Goal: Information Seeking & Learning: Learn about a topic

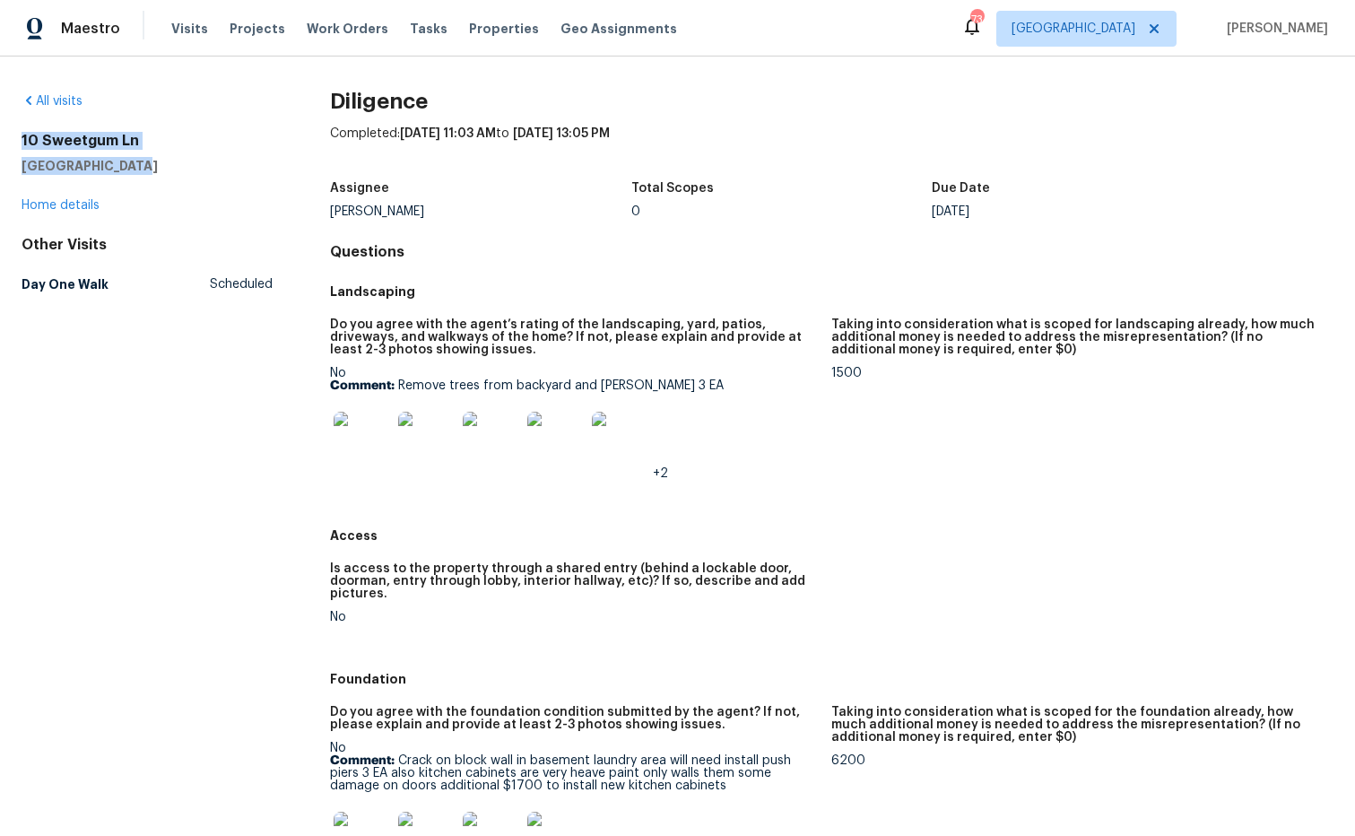
drag, startPoint x: 38, startPoint y: 148, endPoint x: 71, endPoint y: 146, distance: 33.2
click at [9, 143] on div "All visits [GEOGRAPHIC_DATA] Home details Other Visits Day One Walk Scheduled D…" at bounding box center [677, 445] width 1355 height 779
copy div "[STREET_ADDRESS]"
click at [370, 438] on img at bounding box center [362, 440] width 57 height 57
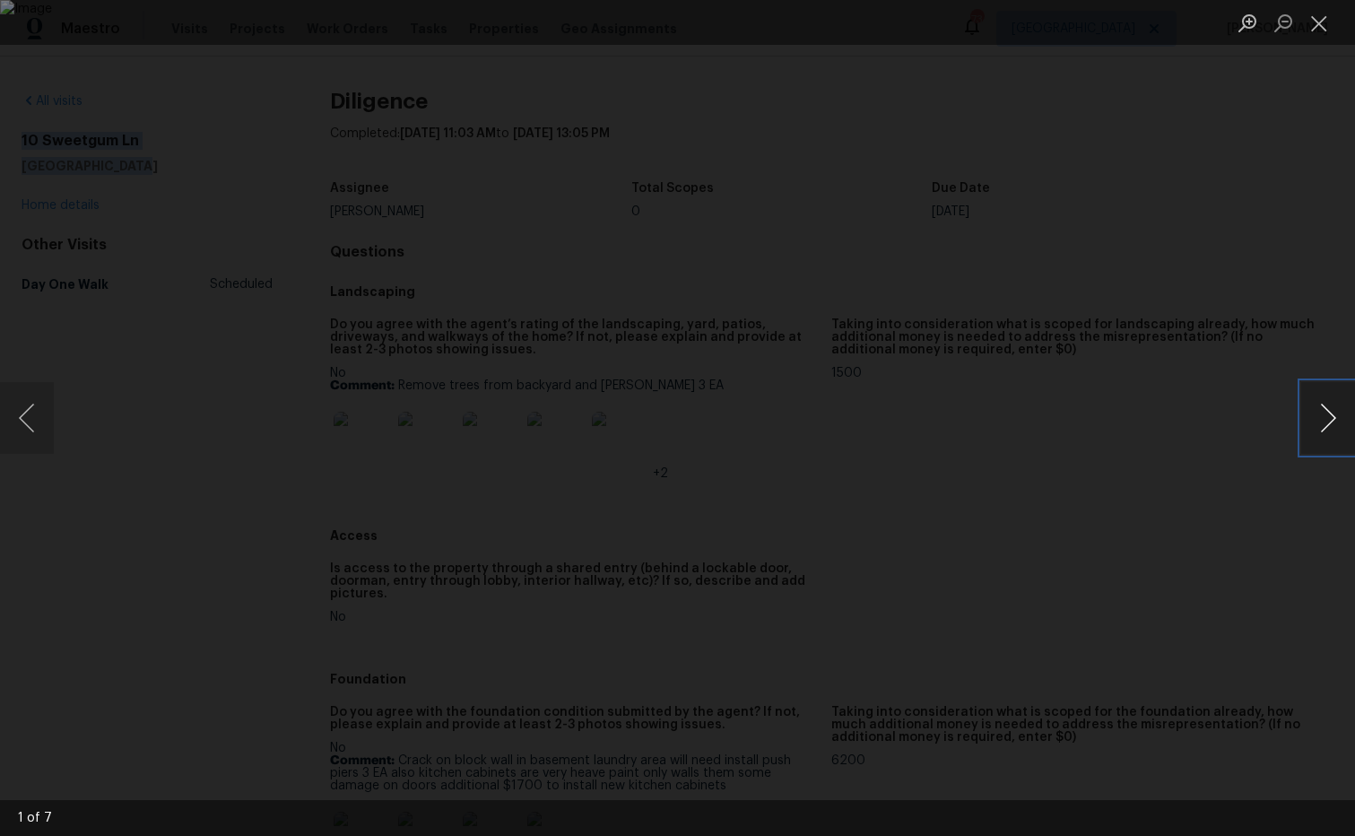
click at [1327, 417] on button "Next image" at bounding box center [1328, 418] width 54 height 72
click at [1326, 417] on button "Next image" at bounding box center [1328, 418] width 54 height 72
click at [1325, 417] on button "Next image" at bounding box center [1328, 418] width 54 height 72
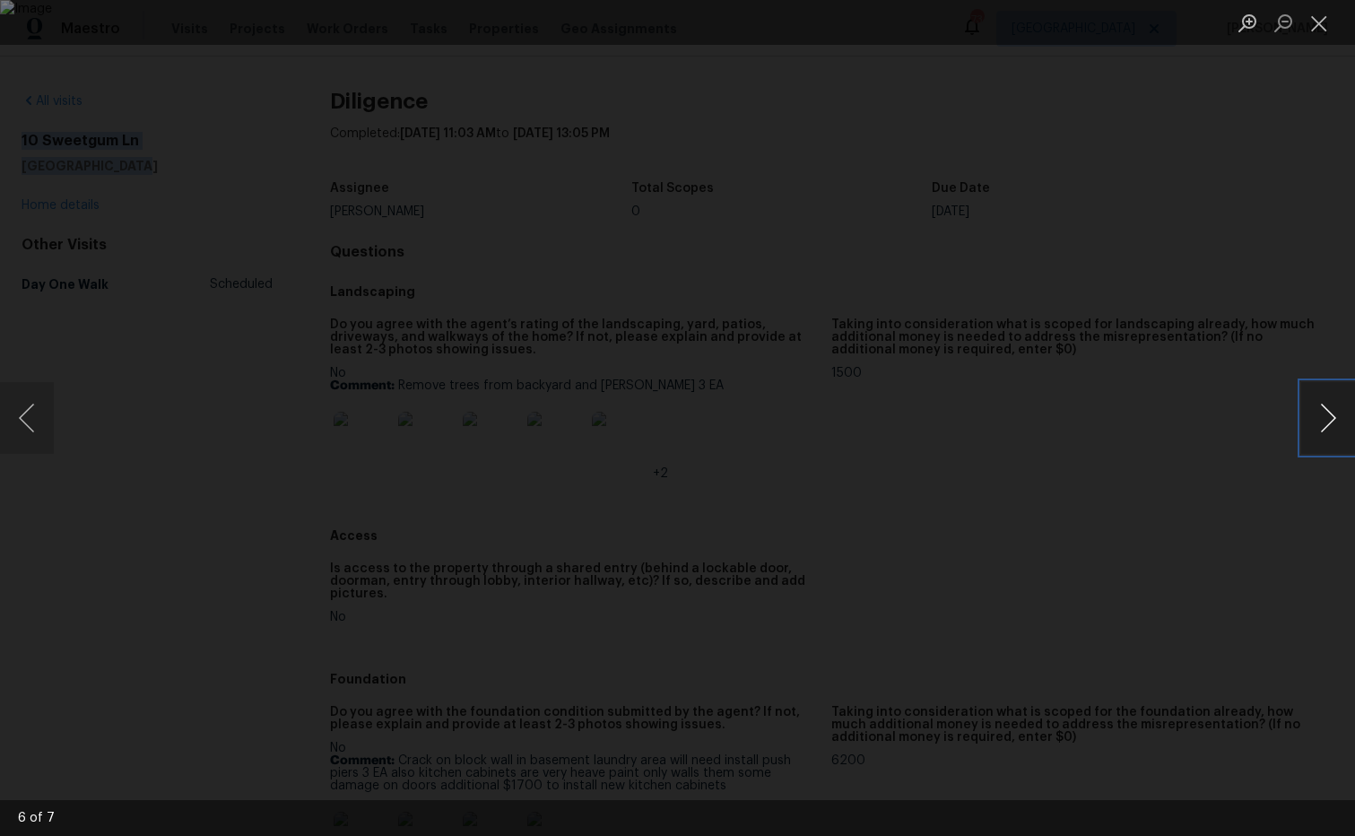
click at [1325, 417] on button "Next image" at bounding box center [1328, 418] width 54 height 72
click at [1322, 25] on button "Close lightbox" at bounding box center [1319, 22] width 36 height 31
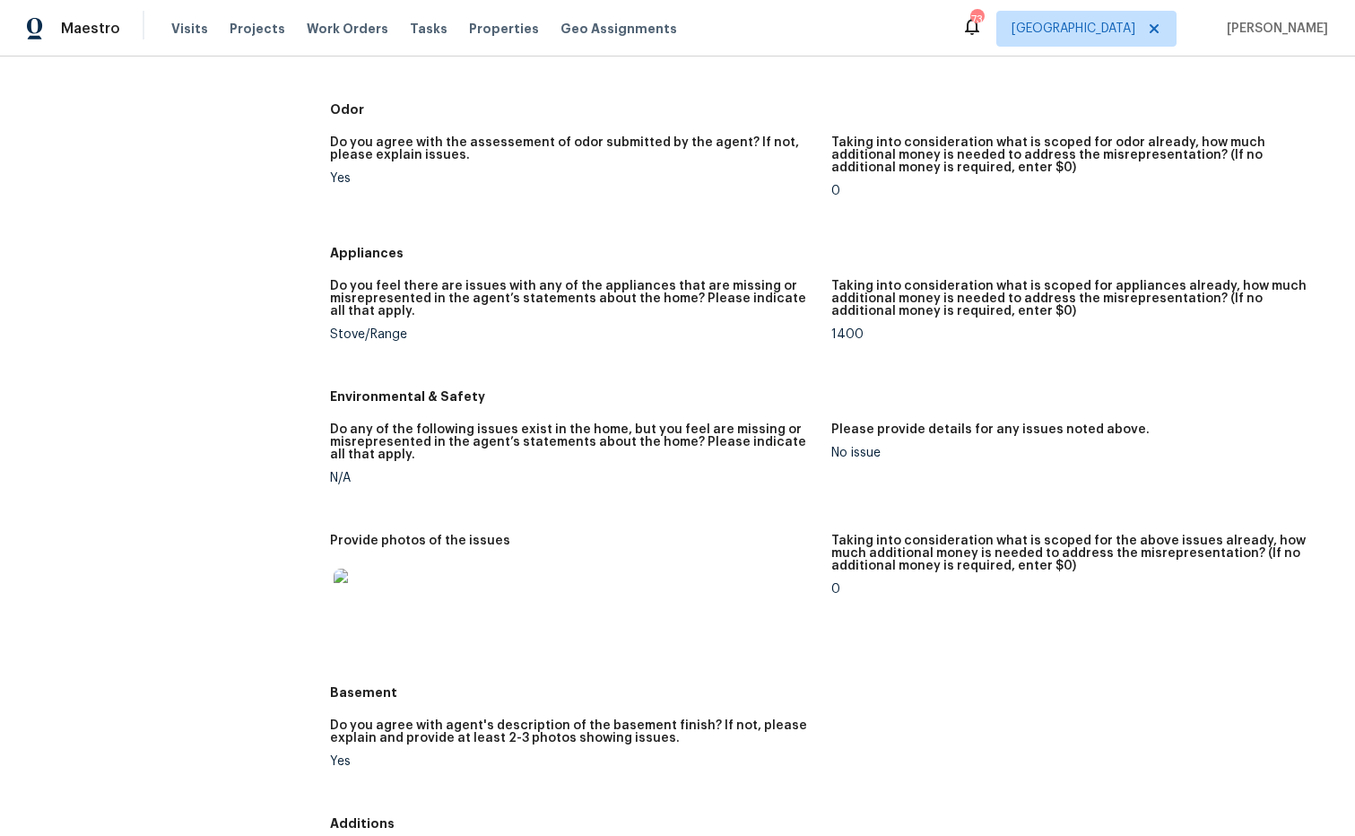
scroll to position [1818, 0]
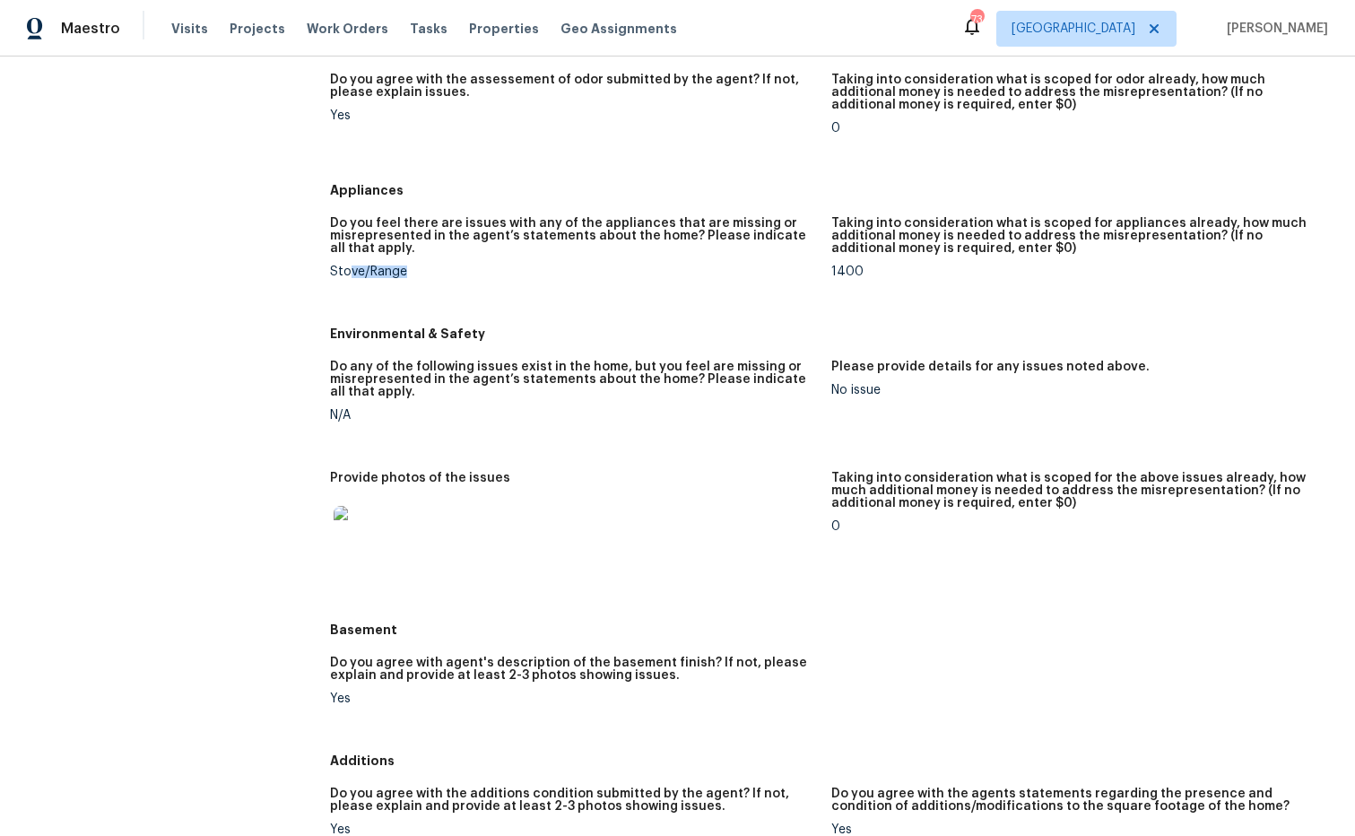
drag, startPoint x: 433, startPoint y: 272, endPoint x: 393, endPoint y: 231, distance: 57.1
click at [352, 274] on div "Stove/Range" at bounding box center [574, 271] width 488 height 13
drag, startPoint x: 336, startPoint y: 285, endPoint x: 331, endPoint y: 277, distance: 9.7
click at [335, 282] on figure "Do you feel there are issues with any of the appliances that are missing or mis…" at bounding box center [581, 262] width 502 height 90
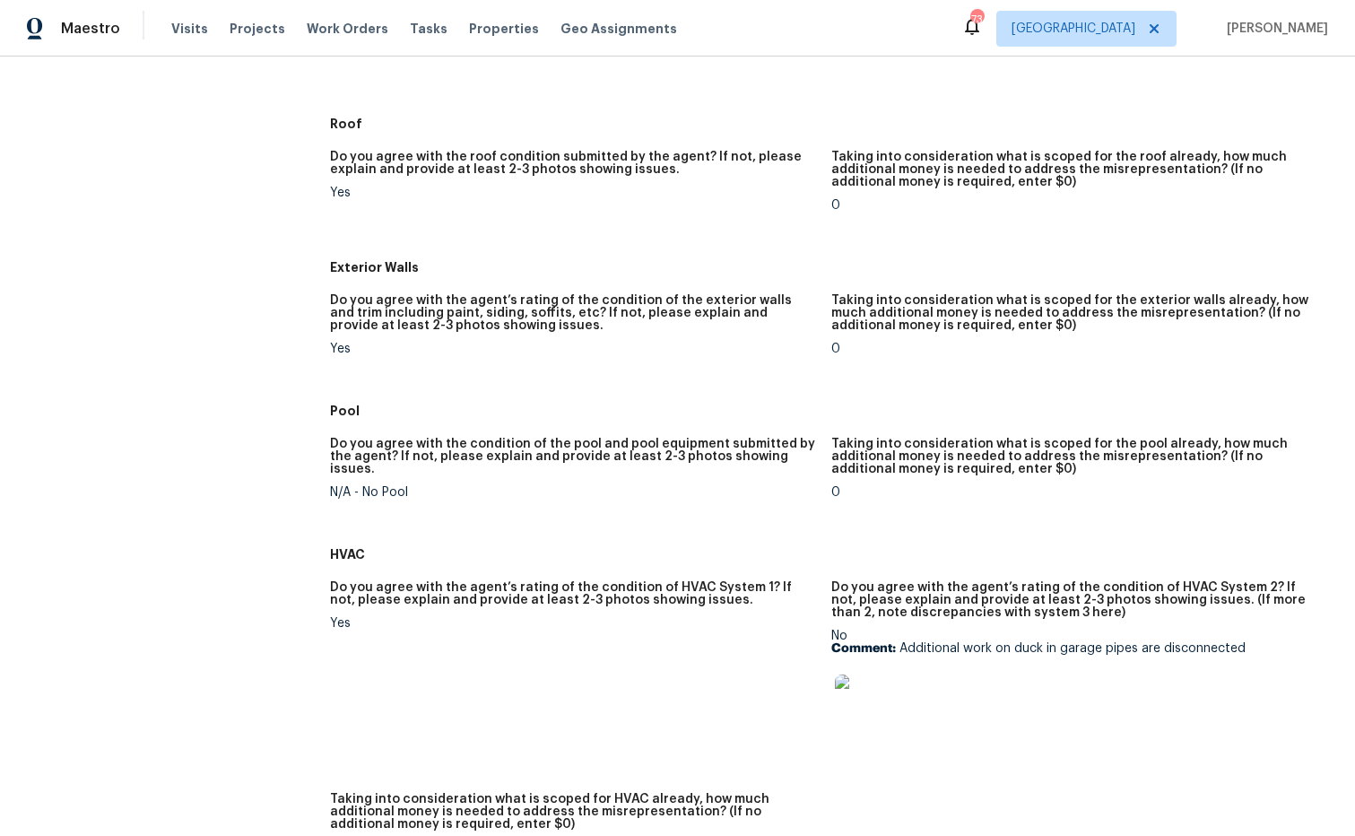
scroll to position [446, 0]
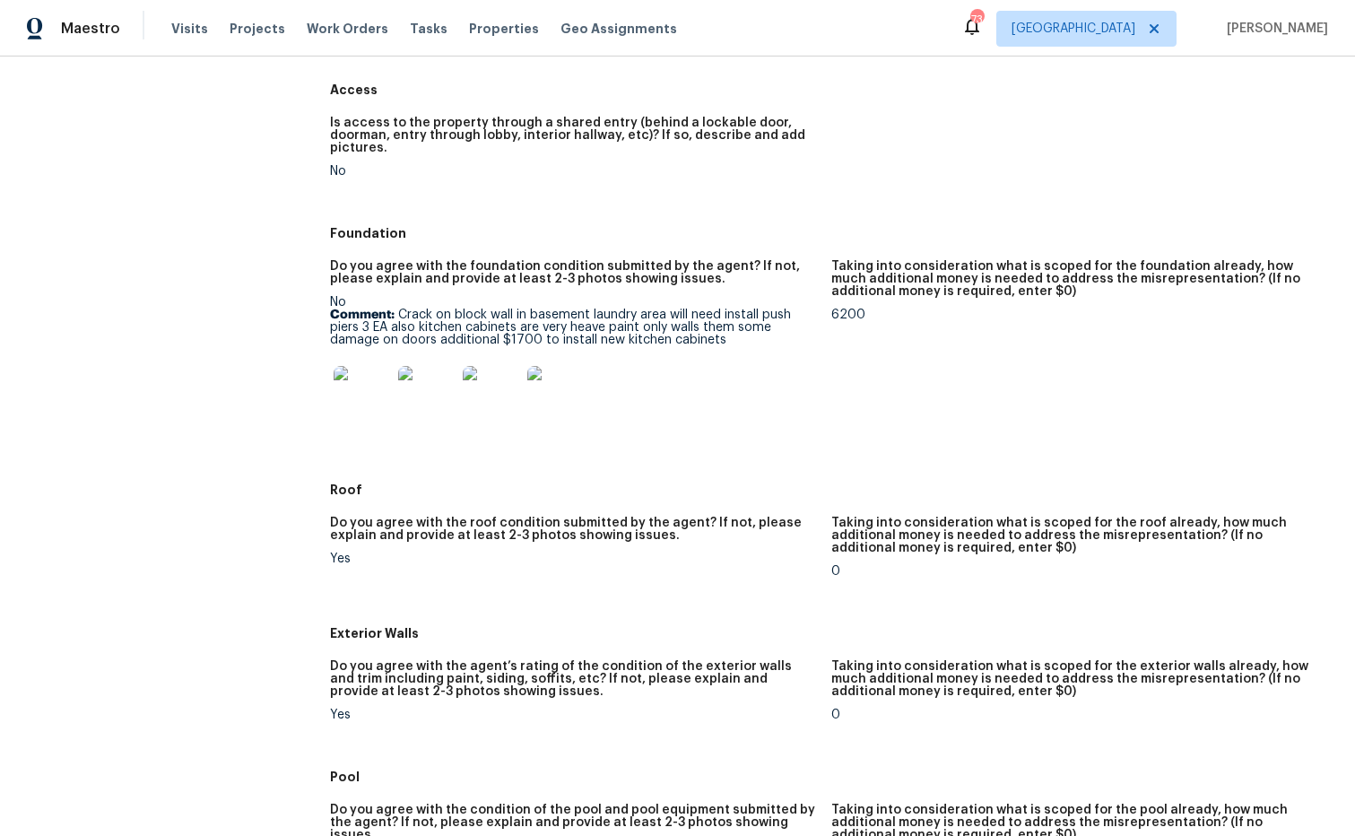
click at [372, 397] on img at bounding box center [362, 394] width 57 height 57
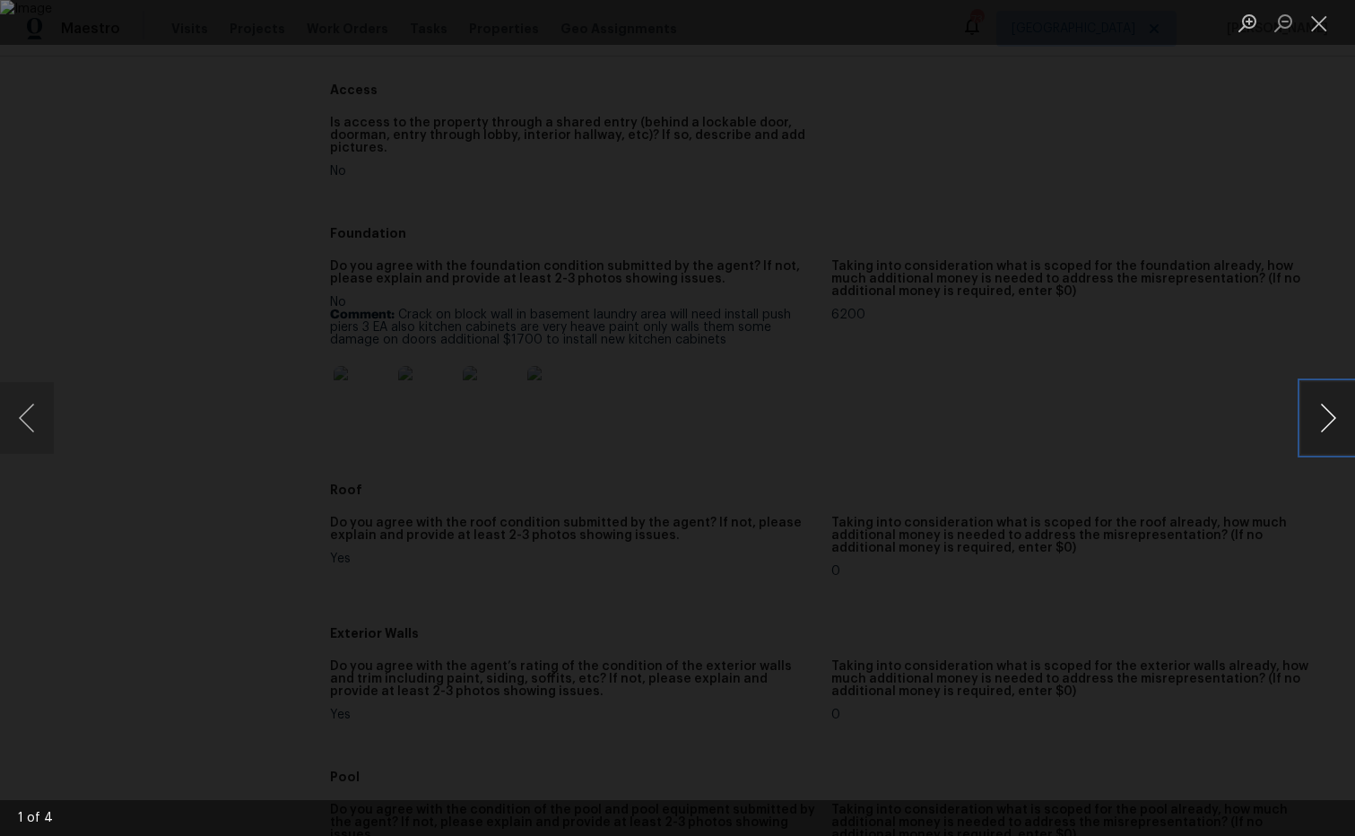
click at [1330, 419] on button "Next image" at bounding box center [1328, 418] width 54 height 72
click at [1329, 430] on button "Next image" at bounding box center [1328, 418] width 54 height 72
click at [1329, 425] on button "Next image" at bounding box center [1328, 418] width 54 height 72
click at [1329, 424] on button "Next image" at bounding box center [1328, 418] width 54 height 72
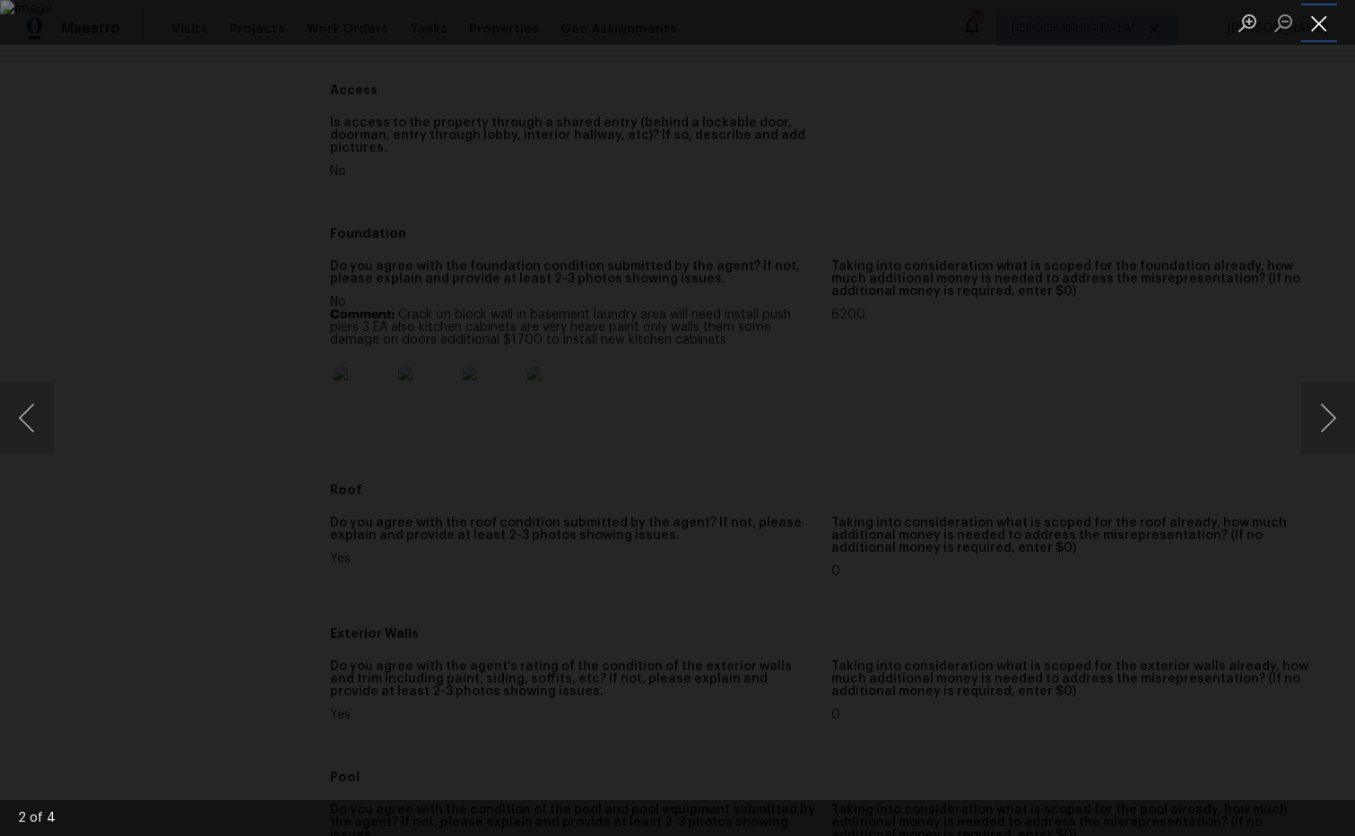
click at [1319, 36] on button "Close lightbox" at bounding box center [1319, 22] width 36 height 31
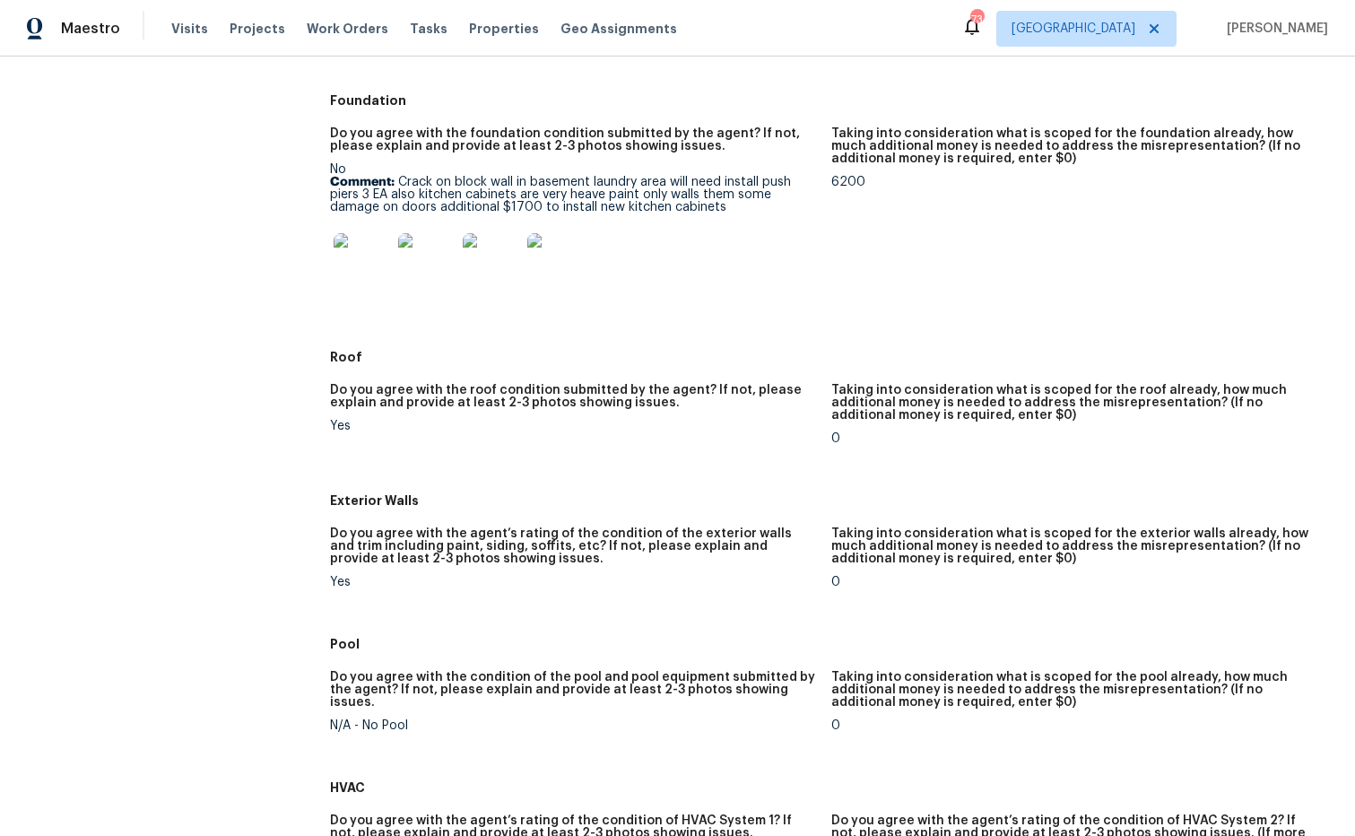
scroll to position [379, 0]
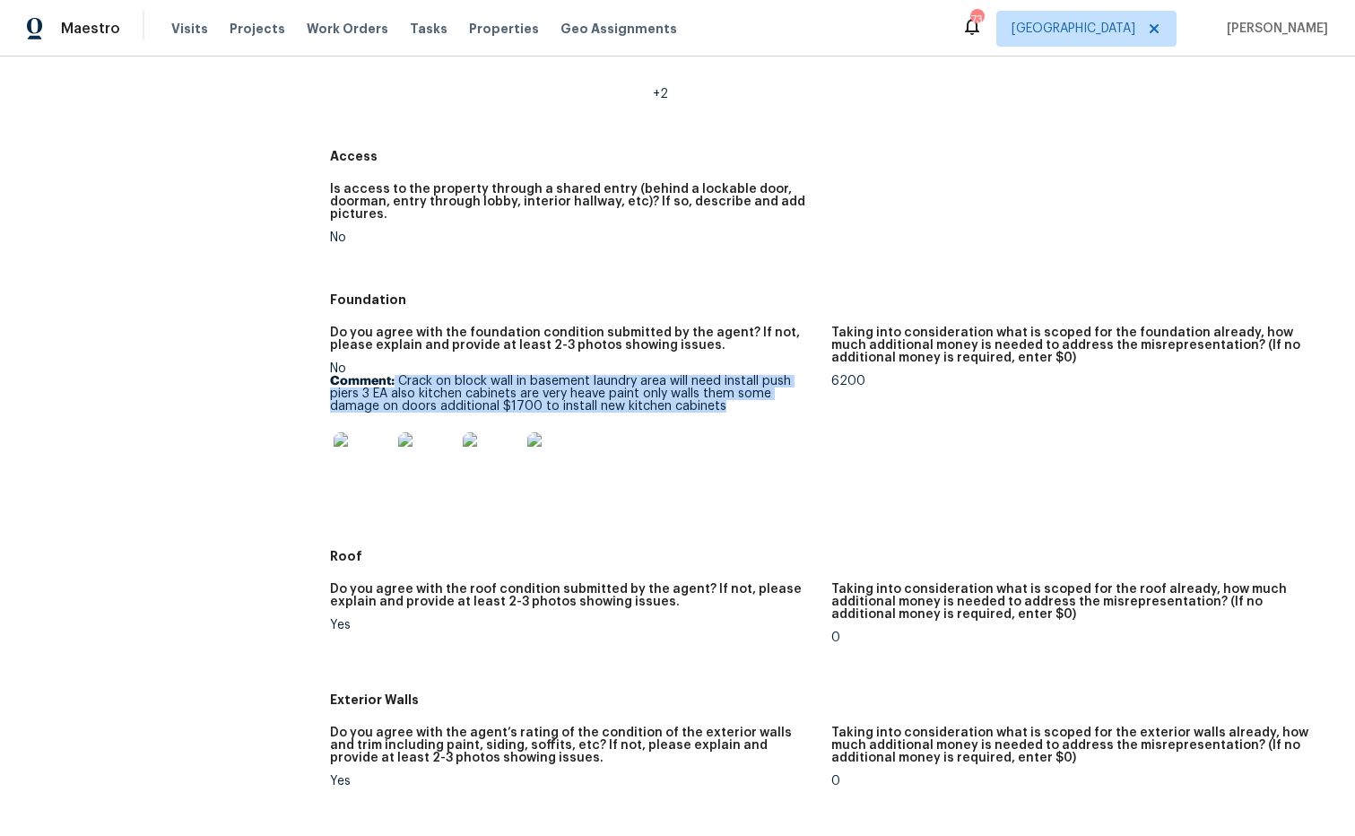
drag, startPoint x: 395, startPoint y: 378, endPoint x: 690, endPoint y: 400, distance: 295.9
click at [751, 405] on p "Comment: Crack on block wall in basement laundry area will need install push pi…" at bounding box center [574, 394] width 488 height 38
copy p "Crack on block wall in basement laundry area will need install push piers 3 EA …"
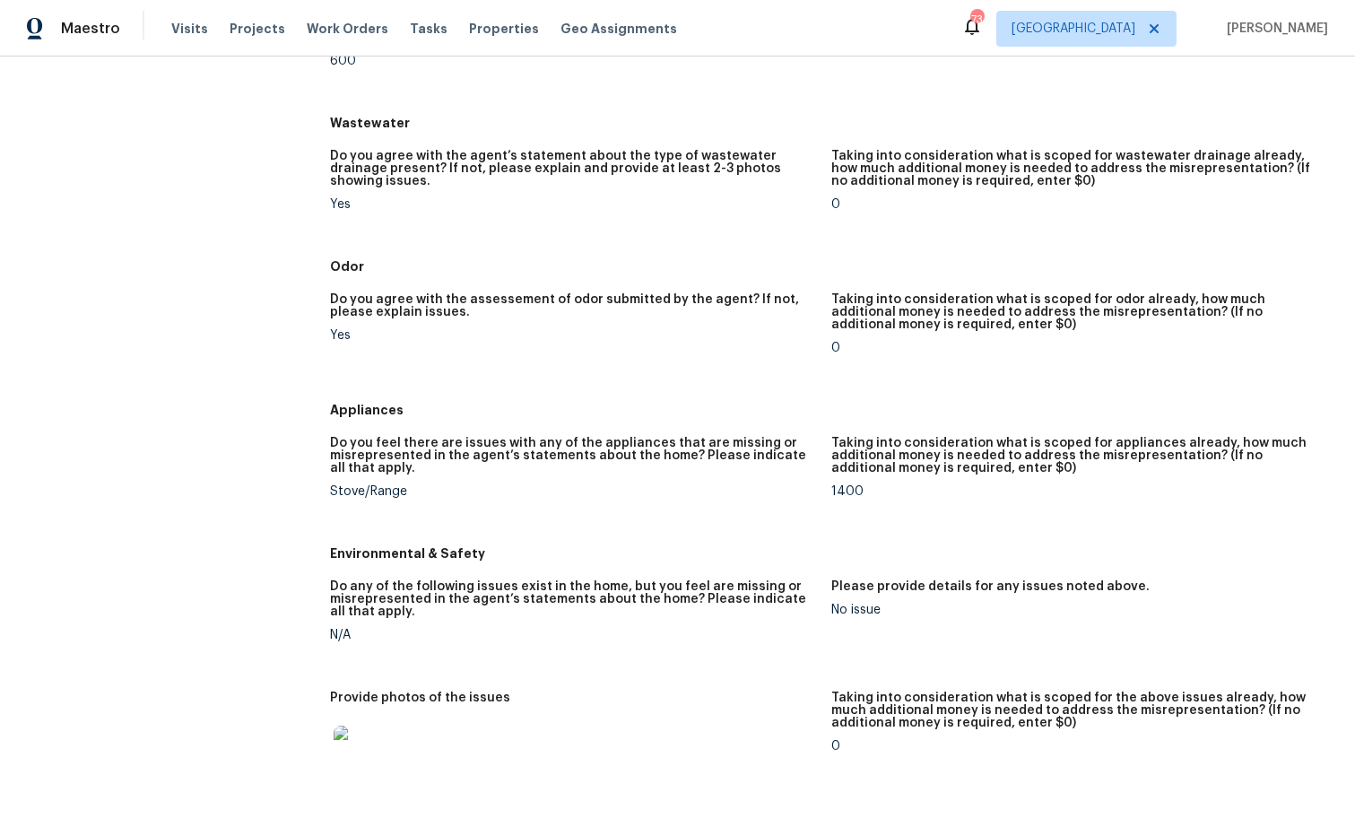
scroll to position [1600, 0]
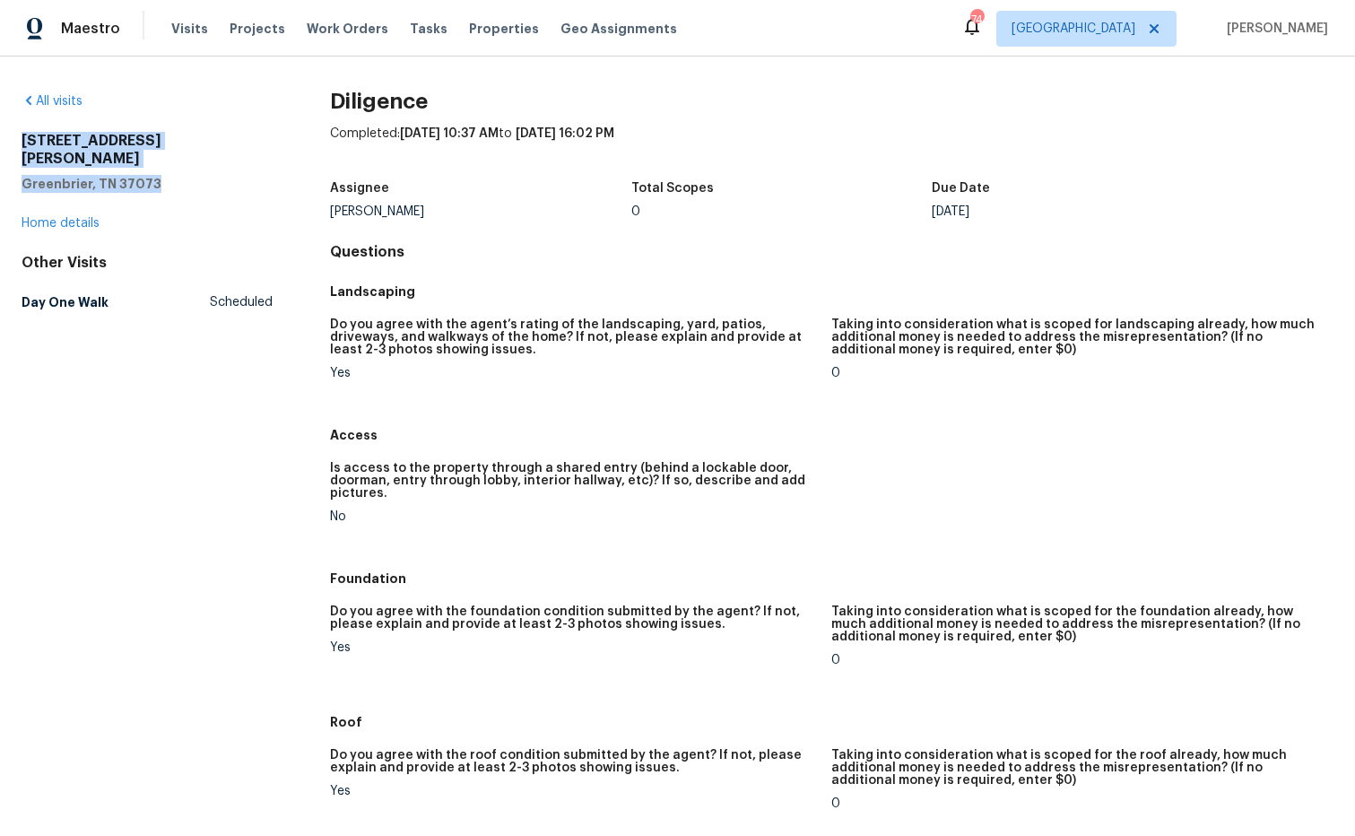
drag, startPoint x: 103, startPoint y: 157, endPoint x: 70, endPoint y: 147, distance: 34.6
click at [14, 147] on div "All visits [STREET_ADDRESS][PERSON_NAME] Home details Other Visits Day One Walk…" at bounding box center [677, 445] width 1355 height 779
copy div "[STREET_ADDRESS][PERSON_NAME]"
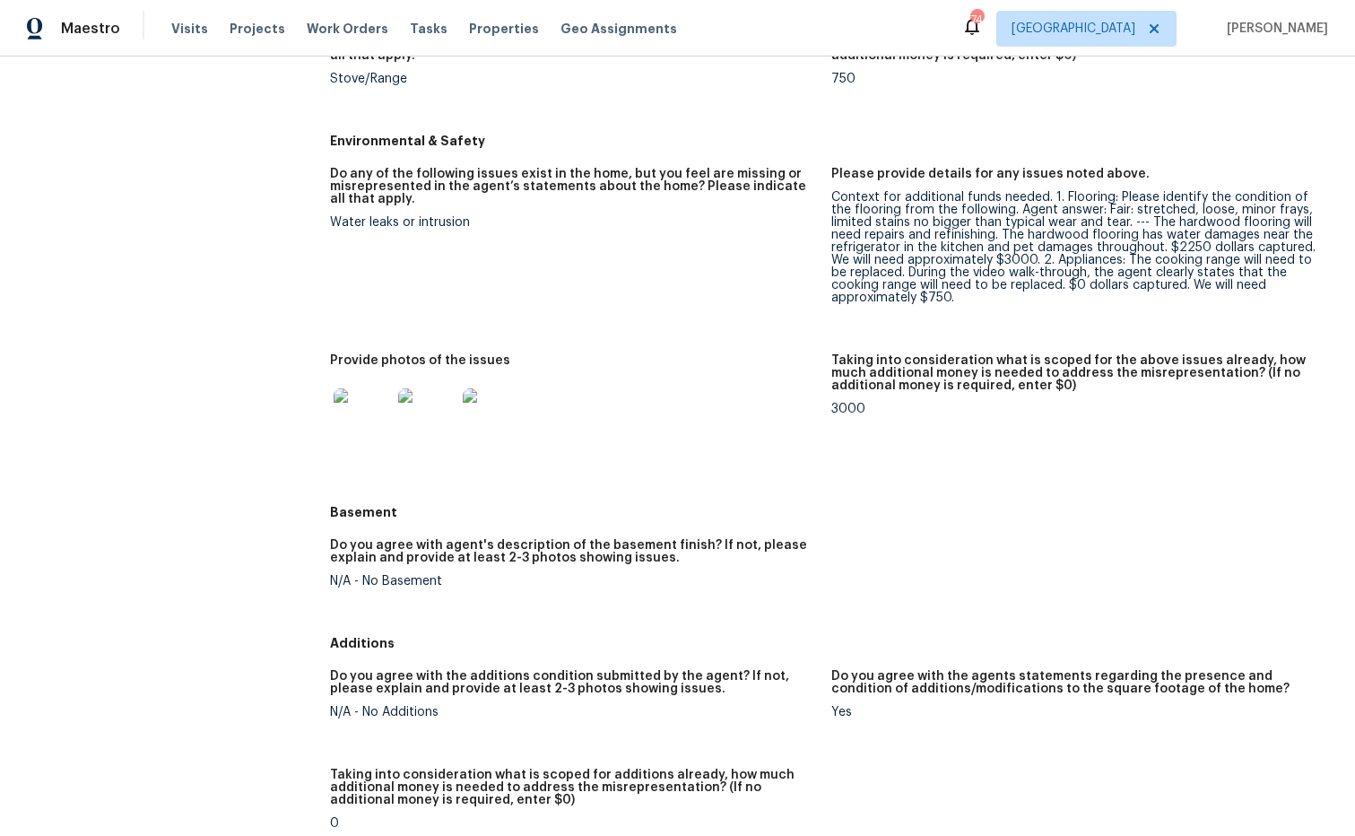
scroll to position [1698, 0]
click at [375, 404] on img at bounding box center [362, 415] width 57 height 57
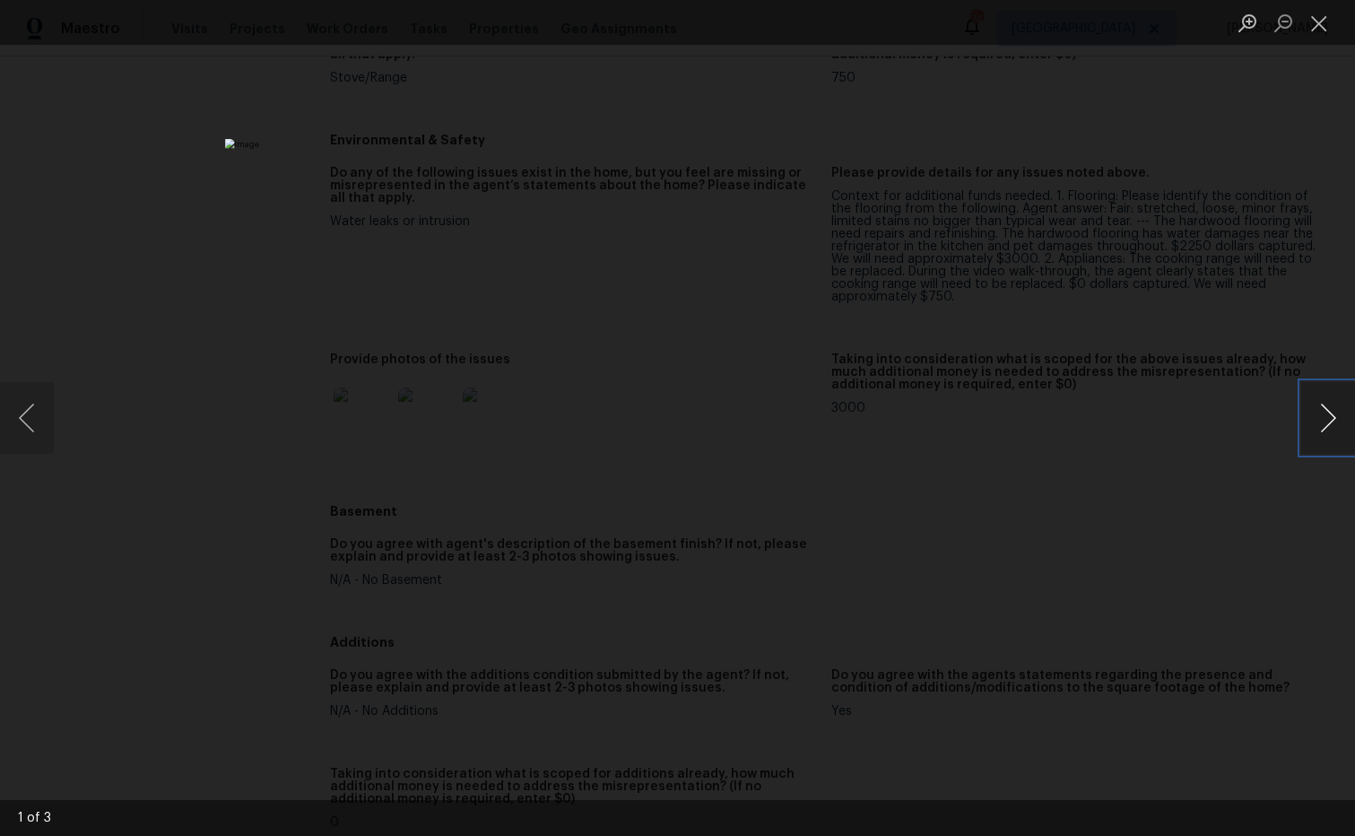
click at [1330, 423] on button "Next image" at bounding box center [1328, 418] width 54 height 72
click at [1329, 423] on button "Next image" at bounding box center [1328, 418] width 54 height 72
click at [1320, 33] on button "Close lightbox" at bounding box center [1319, 22] width 36 height 31
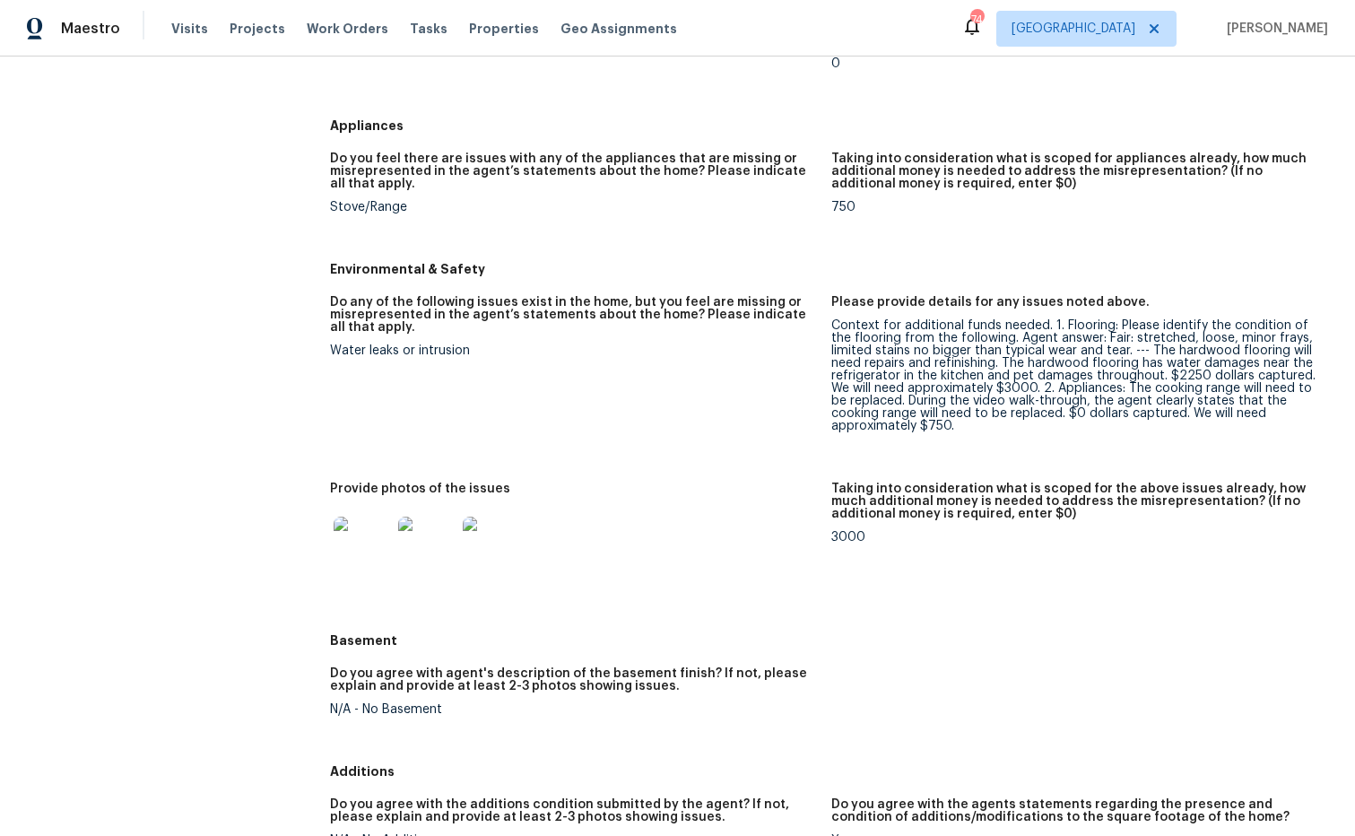
scroll to position [1576, 0]
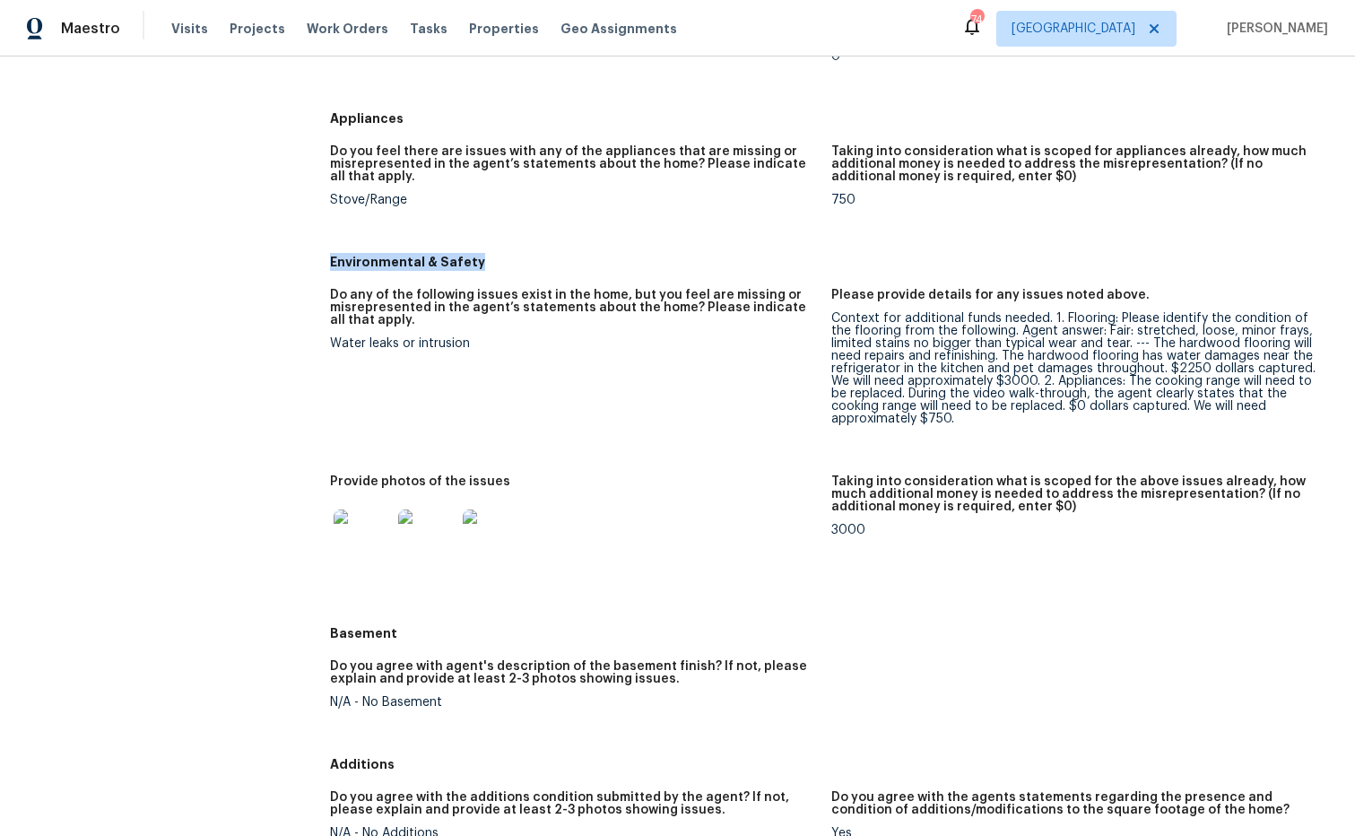
drag, startPoint x: 480, startPoint y: 259, endPoint x: 352, endPoint y: 256, distance: 127.4
click at [317, 256] on div "All visits 3007 Bailey Ct Greenbrier, TN 37073 Home details Other Visits Day On…" at bounding box center [678, 40] width 1312 height 3047
copy h5 "Environmental & Safety"
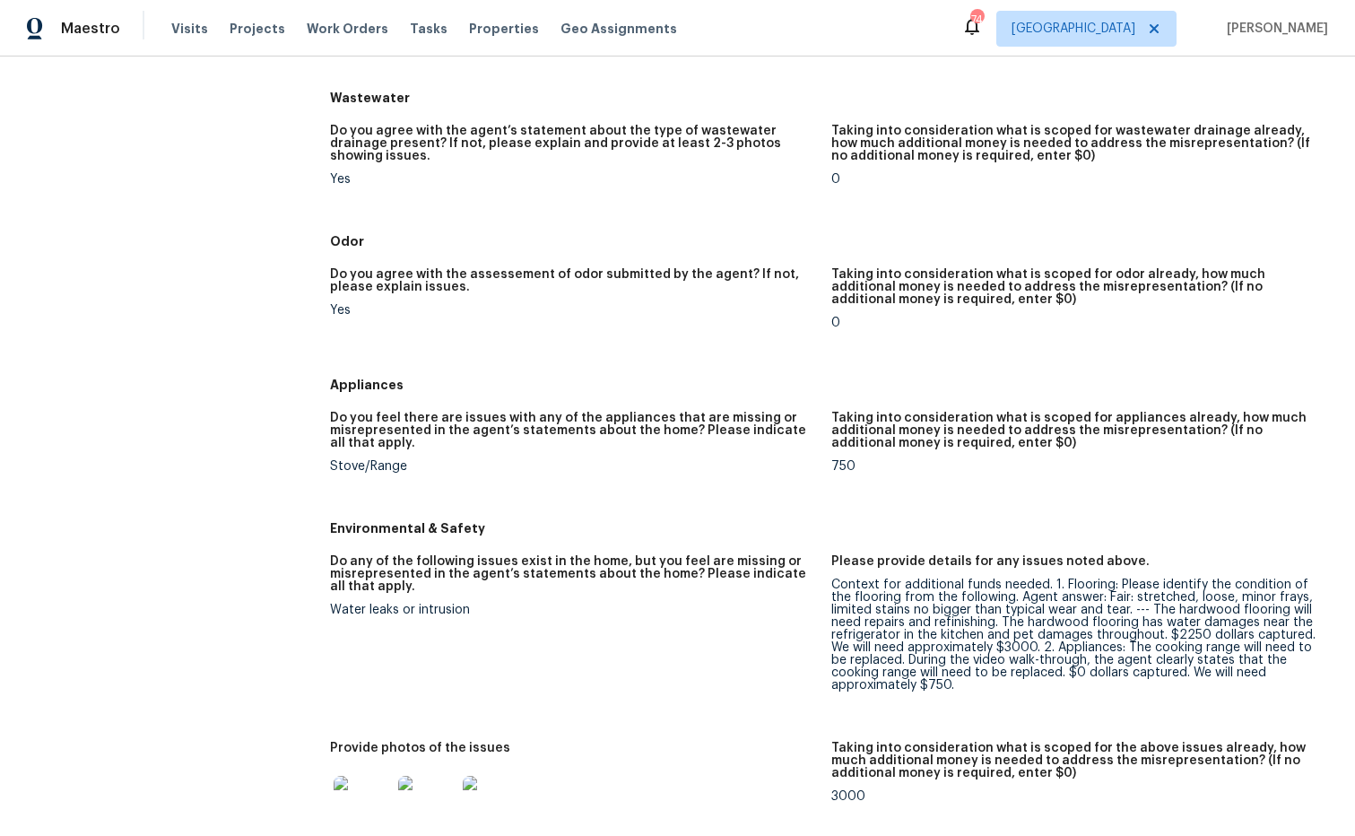
scroll to position [1329, 0]
